Goal: Communication & Community: Ask a question

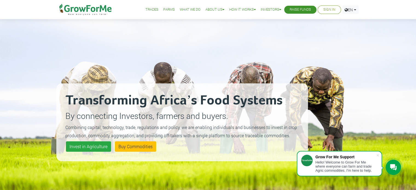
click at [330, 12] on link "Sign In" at bounding box center [329, 10] width 12 height 6
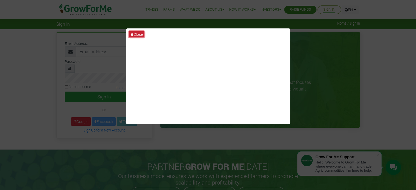
click at [138, 31] on button "Close" at bounding box center [137, 34] width 16 height 6
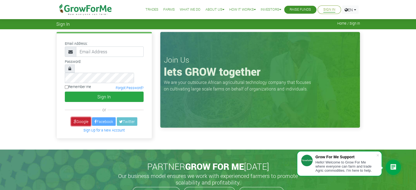
click at [77, 117] on link "Google" at bounding box center [81, 121] width 20 height 8
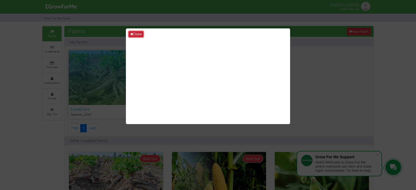
click at [139, 33] on button "Close" at bounding box center [136, 34] width 15 height 6
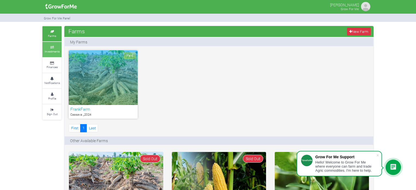
click at [54, 55] on link "Investments" at bounding box center [51, 49] width 19 height 15
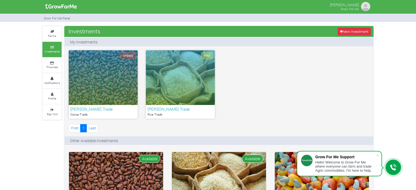
click at [390, 165] on icon at bounding box center [393, 167] width 7 height 7
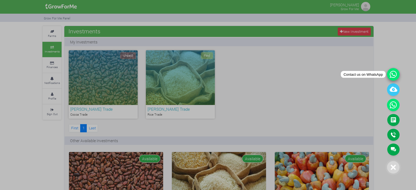
click at [393, 80] on icon at bounding box center [393, 74] width 13 height 13
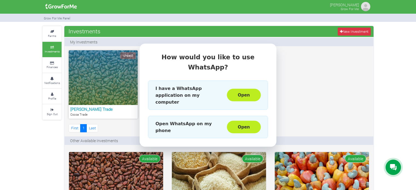
click at [289, 72] on div "How would you like to use WhatsApp? I have a WhatsApp application on my compute…" at bounding box center [208, 95] width 416 height 190
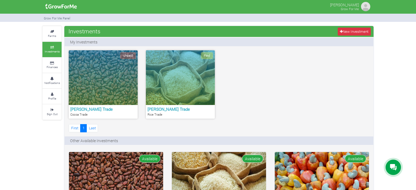
click at [113, 83] on div "Unpaid" at bounding box center [103, 77] width 69 height 55
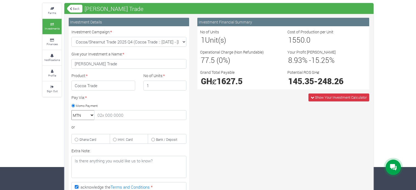
scroll to position [22, 0]
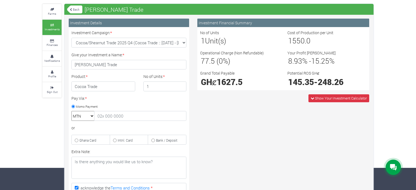
click at [72, 8] on link "Back" at bounding box center [74, 9] width 15 height 9
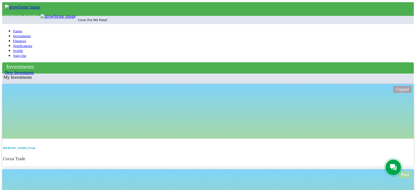
click at [392, 170] on icon at bounding box center [393, 167] width 7 height 7
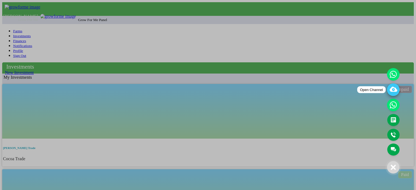
click at [394, 91] on icon at bounding box center [393, 89] width 13 height 13
click at [338, 80] on div at bounding box center [208, 95] width 416 height 190
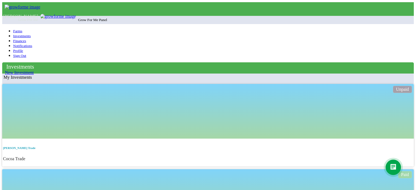
click at [397, 162] on div at bounding box center [392, 167] width 15 height 15
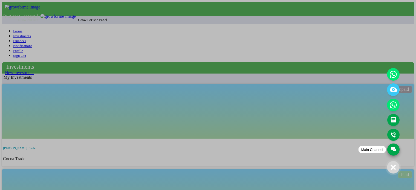
click at [393, 149] on link "Main Channel" at bounding box center [393, 150] width 12 height 12
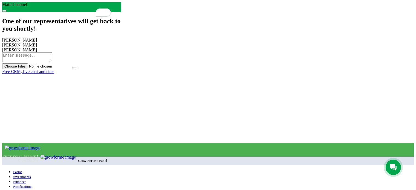
click at [52, 62] on textarea "To enrich screen reader interactions, please activate Accessibility in Grammarl…" at bounding box center [27, 57] width 50 height 10
drag, startPoint x: 360, startPoint y: 130, endPoint x: 325, endPoint y: 131, distance: 35.6
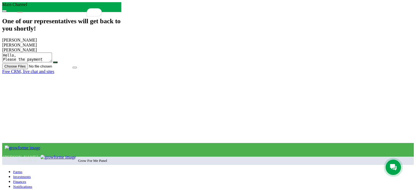
click at [52, 62] on textarea "To enrich screen reader interactions, please activate Accessibility in Grammarl…" at bounding box center [27, 57] width 50 height 10
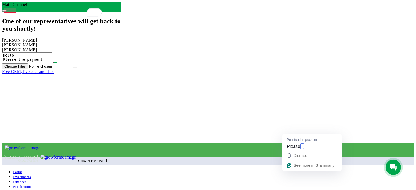
click at [52, 62] on textarea "To enrich screen reader interactions, please activate Accessibility in Grammarl…" at bounding box center [27, 57] width 50 height 10
type textarea "Hello, Please, the payment status still hasn't changed?"
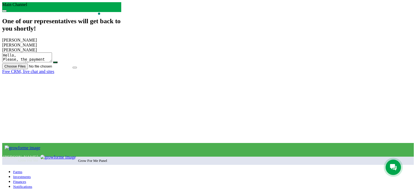
click at [52, 62] on textarea "To enrich screen reader interactions, please activate Accessibility in Grammarl…" at bounding box center [27, 57] width 50 height 10
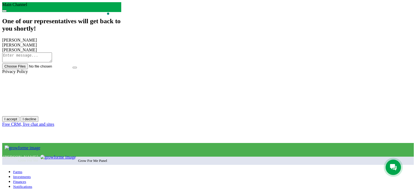
click at [19, 122] on button "I accept" at bounding box center [10, 119] width 17 height 6
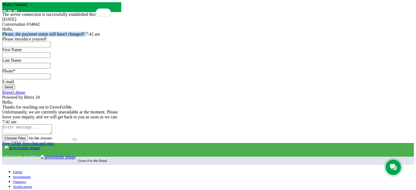
drag, startPoint x: 383, startPoint y: 61, endPoint x: 296, endPoint y: 63, distance: 87.0
click at [121, 37] on span "Hello, Please, the payment status still hasn't changed? 7:42 am" at bounding box center [61, 32] width 119 height 10
copy div "Please, the payment status still hasn't changed?"
click at [51, 47] on input "string" at bounding box center [26, 45] width 48 height 6
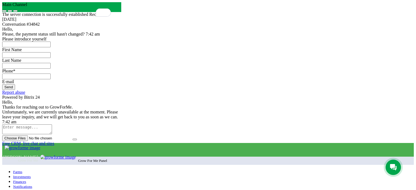
type input "[PERSON_NAME]"
type input "+233 (592) 494-060"
type input "[EMAIL_ADDRESS][DOMAIN_NAME]"
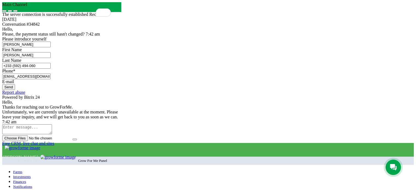
scroll to position [94, 0]
click at [15, 84] on button "Send" at bounding box center [8, 87] width 13 height 6
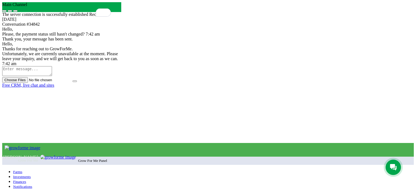
scroll to position [51, 0]
drag, startPoint x: 305, startPoint y: 102, endPoint x: 344, endPoint y: 108, distance: 39.1
click at [121, 66] on div "Hello, Thanks for reaching out to GrowForMe. Unfortunately, we are currently un…" at bounding box center [61, 54] width 119 height 25
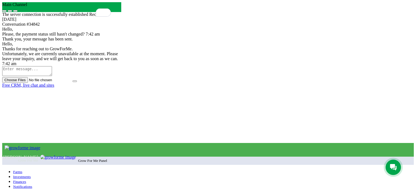
click at [17, 12] on button at bounding box center [15, 11] width 4 height 2
